Goal: Communication & Community: Answer question/provide support

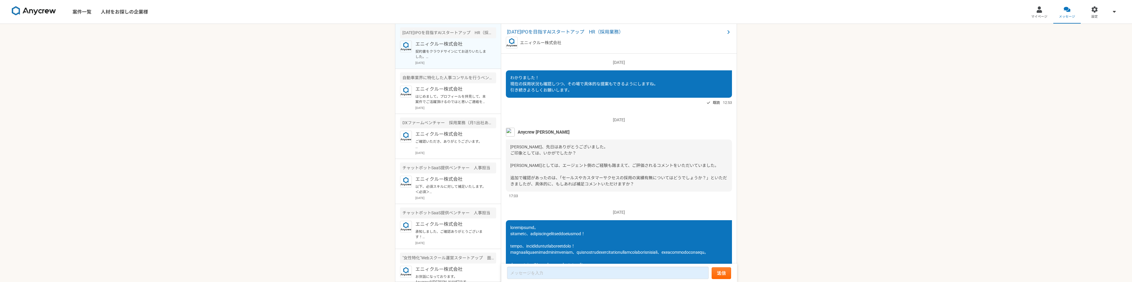
scroll to position [899, 0]
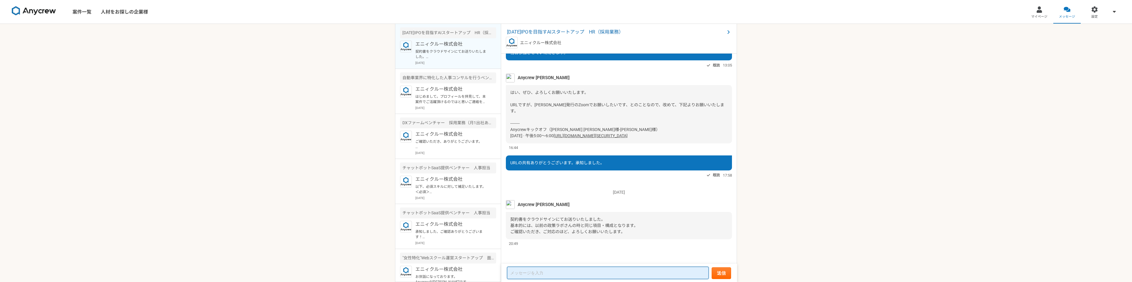
click at [527, 274] on textarea at bounding box center [608, 273] width 202 height 12
type textarea "お"
click at [531, 274] on textarea "私がお伝えし忘れていたのですが、会社住所変更をしていまして、" at bounding box center [608, 270] width 202 height 18
paste textarea "[PERSON_NAME][STREET_ADDRESS]"
click at [511, 273] on textarea "私がお伝えし忘れていたのですが、会社住所変更をしていまして、 [PERSON_NAME][STREET_ADDRESS]" at bounding box center [608, 270] width 202 height 18
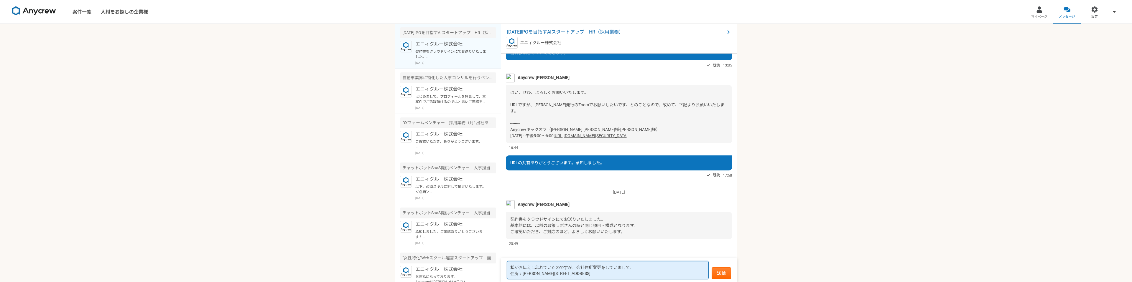
click at [510, 275] on textarea "私がお伝えし忘れていたのですが、会社住所変更をしていまして、 住所：[PERSON_NAME][STREET_ADDRESS]" at bounding box center [608, 270] width 202 height 18
click at [626, 273] on textarea "私がお伝えし忘れていたのですが、会社住所変更をしていまして、 住所：[PERSON_NAME][STREET_ADDRESS]" at bounding box center [608, 270] width 202 height 18
click at [575, 274] on textarea "私がお伝えし忘れていたのですが、会社住所変更をしていまして、 住所：[PERSON_NAME][STREET_ADDRESS] 電話番号：[PHONE_NUM…" at bounding box center [608, 267] width 202 height 24
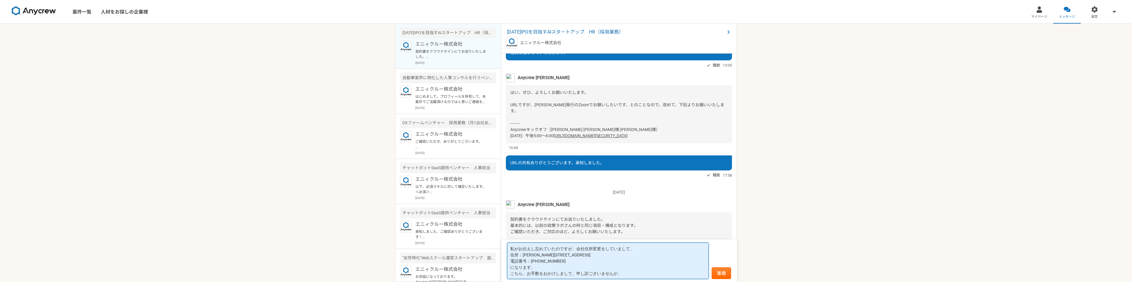
click at [623, 274] on textarea "私がお伝えし忘れていたのですが、会社住所変更をしていまして、 住所：[PERSON_NAME][STREET_ADDRESS] 電話番号：[PHONE_NUM…" at bounding box center [608, 261] width 202 height 37
click at [527, 273] on textarea "私がお伝えし忘れていたのですが、会社住所変更をしていまして、 住所：[PERSON_NAME][STREET_ADDRESS] 電話番号：[PHONE_NUM…" at bounding box center [608, 261] width 202 height 37
click at [623, 275] on textarea "私がお伝えし忘れていたのですが、会社住所変更をしていまして、 住所：[PERSON_NAME][STREET_ADDRESS] 電話番号：[PHONE_NUM…" at bounding box center [608, 258] width 202 height 43
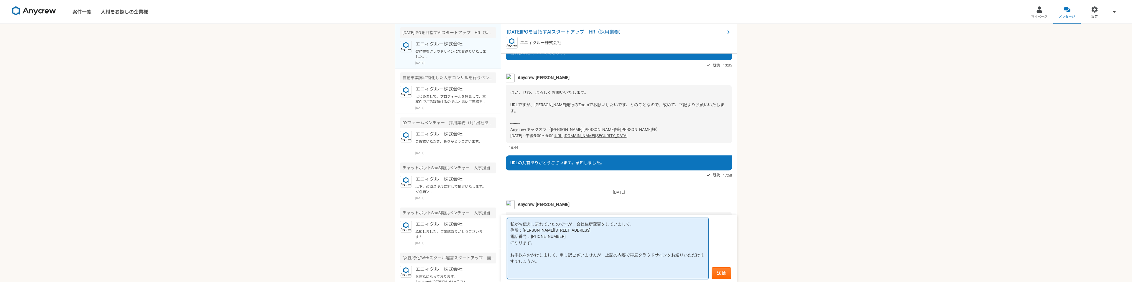
click at [605, 255] on textarea "私がお伝えし忘れていたのですが、会社住所変更をしていまして、 住所：[PERSON_NAME][STREET_ADDRESS] 電話番号：[PHONE_NUM…" at bounding box center [608, 248] width 202 height 61
click at [510, 231] on textarea "私がお伝えし忘れていたのですが、会社住所変更をしていまして、 住所：[PERSON_NAME][STREET_ADDRESS] 電話番号：[PHONE_NUM…" at bounding box center [608, 248] width 202 height 61
click at [614, 235] on textarea "私がお伝えし忘れていたのですが、会社住所変更をしていまして、 新住所：[PERSON_NAME][STREET_ADDRESS] 電話番号：[PHONE_NU…" at bounding box center [608, 248] width 202 height 61
click at [528, 273] on textarea "私がお伝えし忘れていたのですが、会社住所変更をしていまして、 新住所：[PERSON_NAME][STREET_ADDRESS] 電話番号：[PHONE_NU…" at bounding box center [608, 248] width 202 height 61
click at [581, 257] on textarea "私がお伝えし忘れていたのですが、会社住所変更をしていまして、 新住所：[PERSON_NAME][STREET_ADDRESS] 電話番号：[PHONE_NU…" at bounding box center [608, 248] width 202 height 61
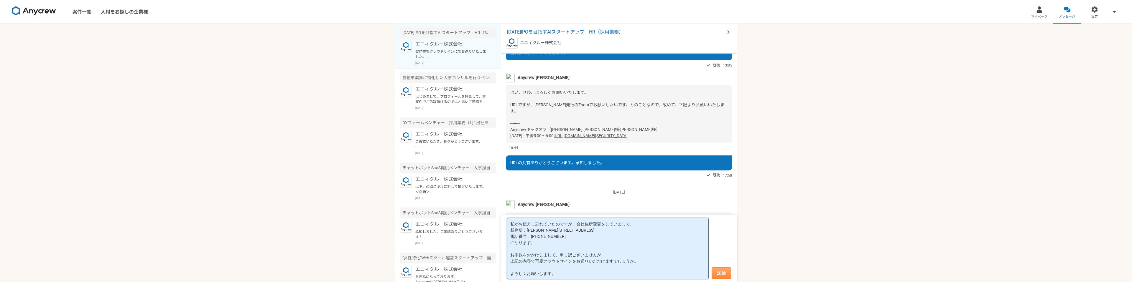
type textarea "私がお伝えし忘れていたのですが、会社住所変更をしていまして、 新住所：[PERSON_NAME][STREET_ADDRESS] 電話番号：[PHONE_NU…"
click at [723, 273] on button "送信" at bounding box center [720, 274] width 19 height 12
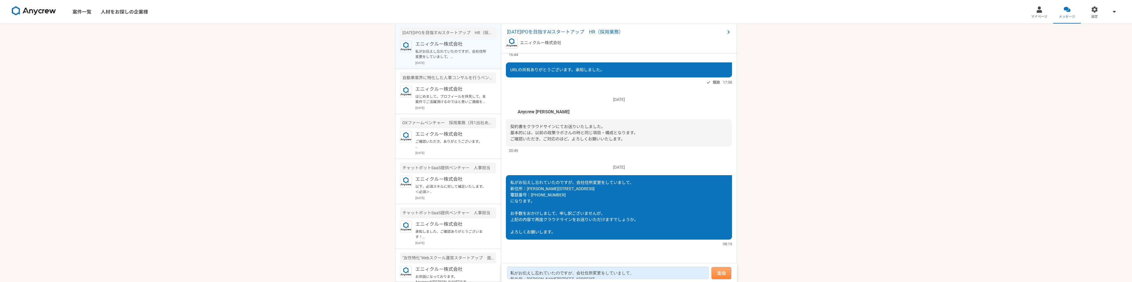
scroll to position [935, 0]
